Goal: Task Accomplishment & Management: Use online tool/utility

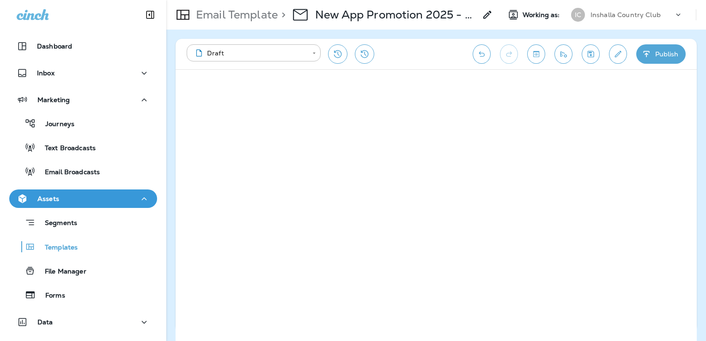
click at [78, 245] on div "Templates" at bounding box center [83, 247] width 141 height 14
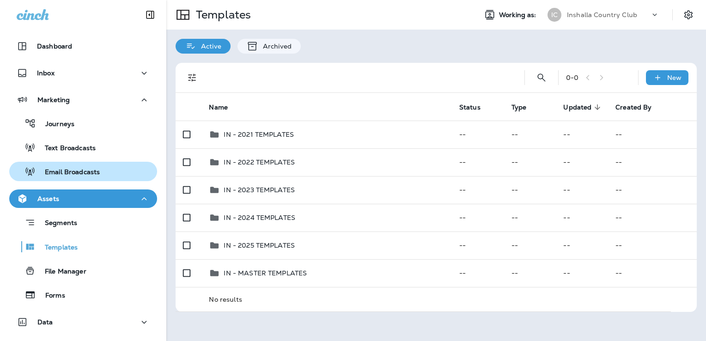
click at [86, 170] on p "Email Broadcasts" at bounding box center [68, 172] width 64 height 9
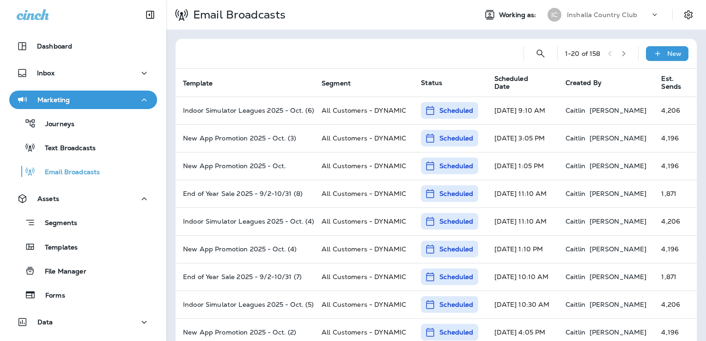
click at [593, 16] on p "Inshalla Country Club" at bounding box center [602, 14] width 70 height 7
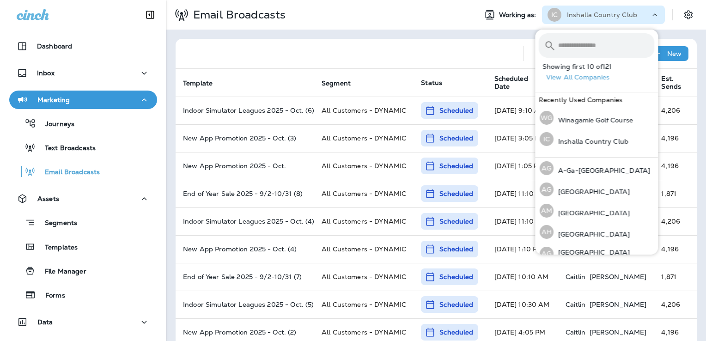
click at [569, 47] on input "text" at bounding box center [606, 45] width 96 height 24
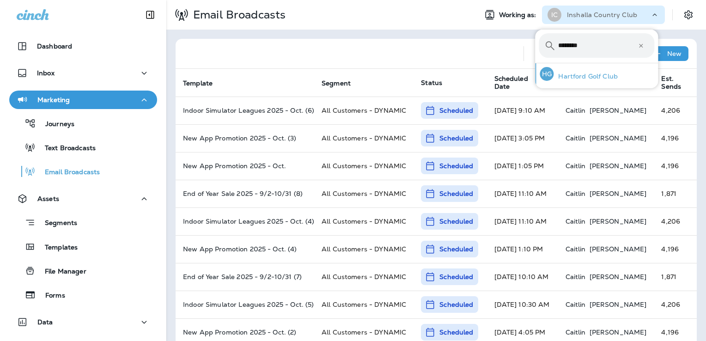
type input "********"
click at [591, 78] on p "Hartford Golf Club" at bounding box center [586, 76] width 64 height 7
